Goal: Task Accomplishment & Management: Manage account settings

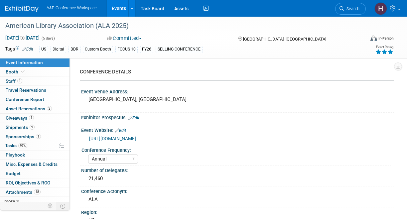
select select "Annual"
select select "Level 1"
select select "In-Person Booth"
select select "Libraries"
select select "Bloomsbury Digital Resources"
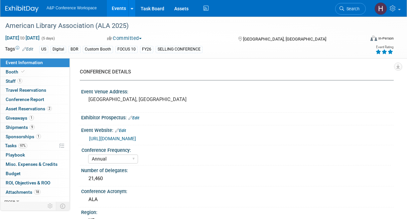
select select "[PERSON_NAME]"
select select "BDR Product Awareness and Trial Generation​"
click at [158, 13] on link "Task Board" at bounding box center [153, 8] width 34 height 17
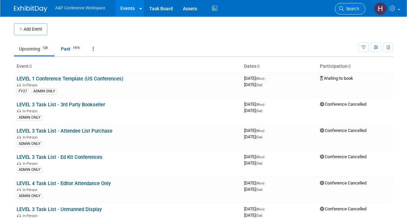
click at [358, 11] on link "Search" at bounding box center [350, 9] width 31 height 12
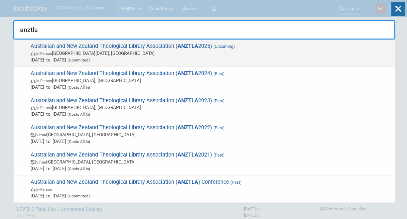
type input "anztla"
click at [283, 43] on span "Australian and New Zealand Theological Library Association ( ANZTLA 2025) (Upco…" at bounding box center [210, 53] width 363 height 20
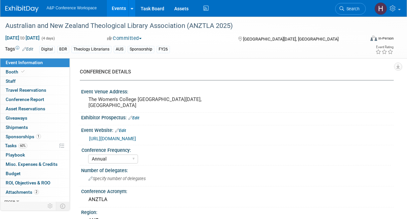
select select "Annual"
select select "Level 3"
select select "Sponsorship"
select select "Libraries"
select select "Bloomsbury Digital Resources"
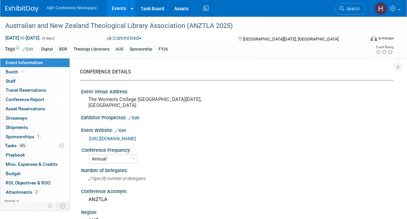
select select "[PERSON_NAME]"
select select "BDR Product Awareness and Trial Generation​"
click at [42, 142] on link "60% Tasks 60%" at bounding box center [34, 145] width 69 height 9
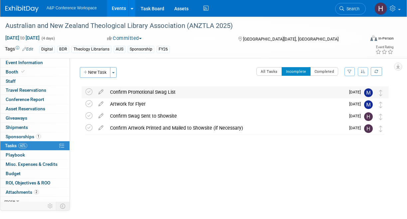
click at [151, 93] on div "Confirm Promotional Swag List" at bounding box center [226, 91] width 239 height 11
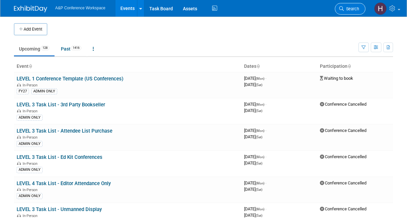
click at [352, 9] on span "Search" at bounding box center [351, 8] width 15 height 5
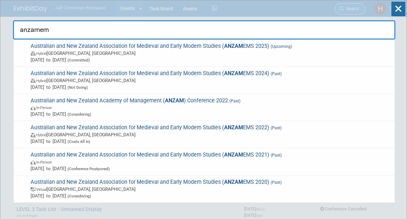
type input "anzamems"
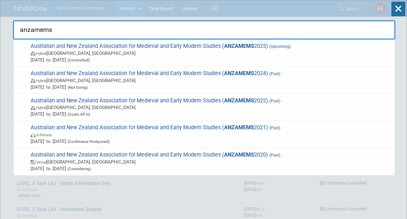
click at [278, 38] on input "anzamems" at bounding box center [204, 29] width 383 height 19
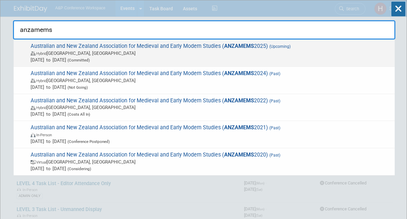
click at [267, 46] on span "Australian and New Zealand Association for Medieval and Early Modern Studies ( …" at bounding box center [210, 53] width 363 height 20
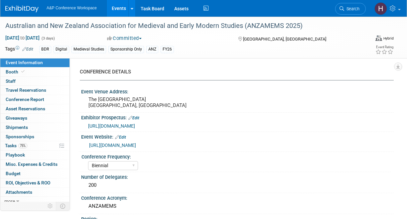
select select "Biennial"
select select "Level 3"
select select "Sponsorship"
select select "Libraries"
select select "Bloomsbury Digital Resources"
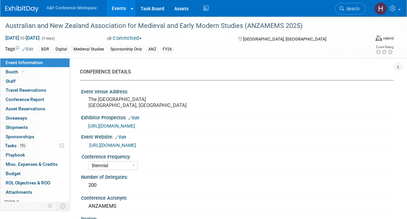
select select "[PERSON_NAME]"
select select "BDR Product Awareness and Trial Generation​"
click at [40, 143] on link "75% Tasks 75%" at bounding box center [34, 145] width 69 height 9
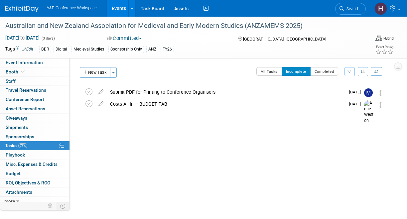
scroll to position [0, 0]
click at [319, 76] on div "All Tasks Incomplete Completed Filter by Assignee -- Select Assignee -- All una…" at bounding box center [254, 74] width 268 height 14
click at [320, 72] on button "Completed" at bounding box center [324, 71] width 28 height 9
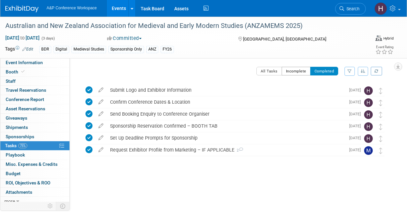
click at [297, 68] on button "Incomplete" at bounding box center [296, 71] width 29 height 9
